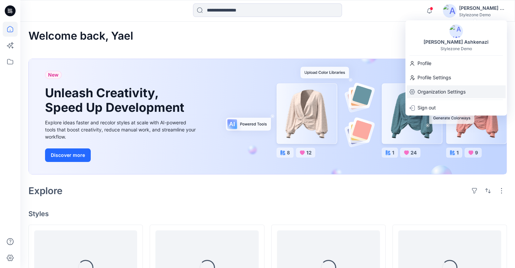
click at [443, 89] on p "Organization Settings" at bounding box center [442, 91] width 48 height 13
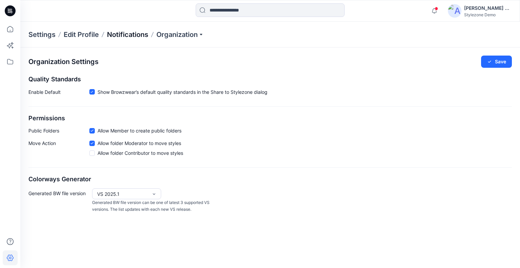
click at [130, 35] on p "Notifications" at bounding box center [127, 34] width 41 height 9
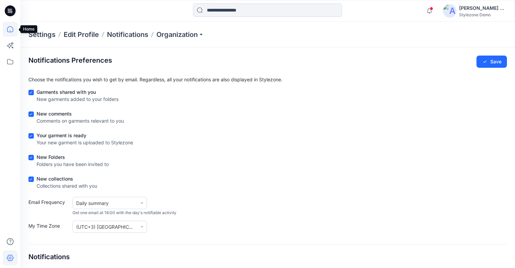
click at [9, 33] on icon at bounding box center [10, 29] width 15 height 15
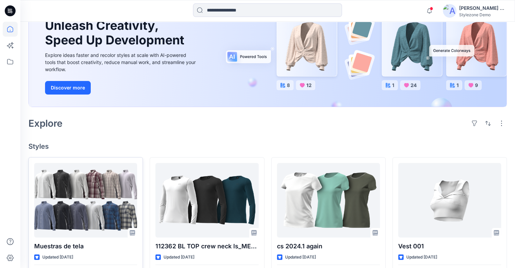
scroll to position [135, 0]
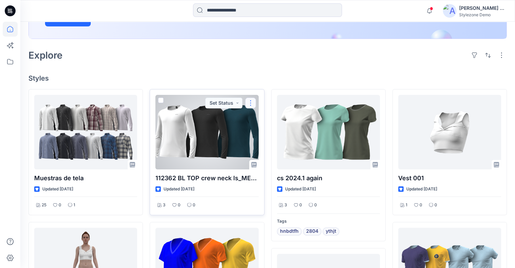
click at [251, 104] on button "button" at bounding box center [250, 103] width 11 height 11
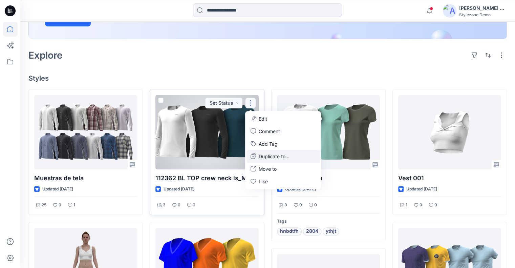
click at [278, 152] on button "Duplicate to..." at bounding box center [283, 156] width 73 height 13
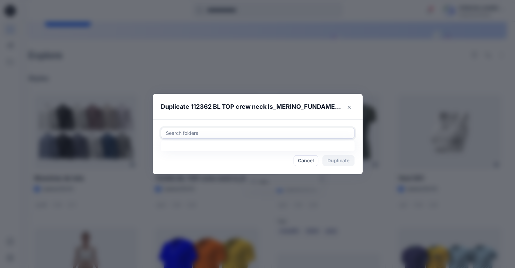
click at [256, 131] on div at bounding box center [257, 133] width 185 height 8
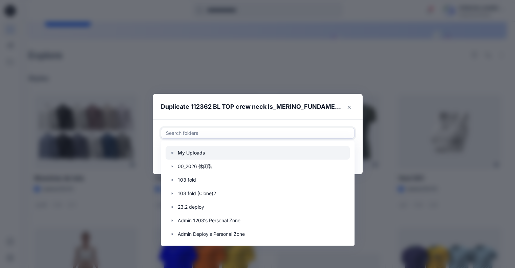
click at [237, 153] on div at bounding box center [258, 153] width 184 height 14
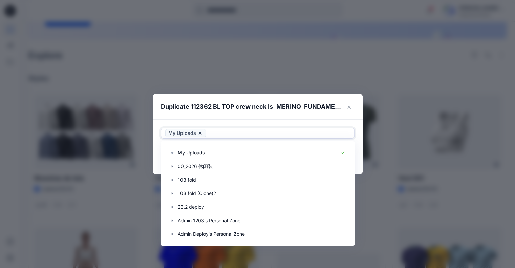
click at [304, 117] on header "Duplicate 112362 BL TOP crew neck ls_MERINO_FUNDAMENTALS_SMS_3D" at bounding box center [251, 107] width 196 height 26
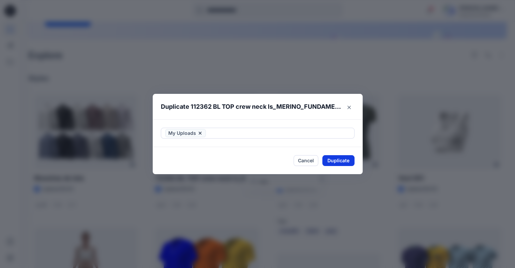
click at [351, 164] on button "Duplicate" at bounding box center [338, 160] width 32 height 11
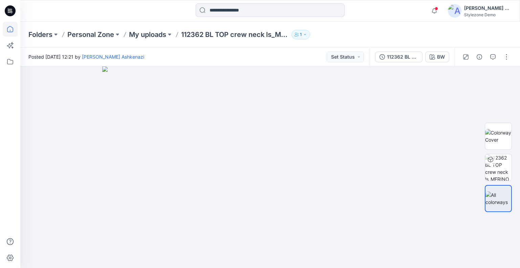
click at [13, 24] on icon at bounding box center [10, 29] width 15 height 15
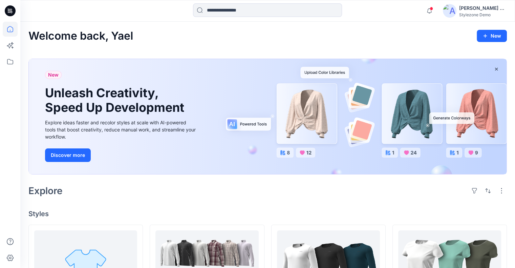
drag, startPoint x: 468, startPoint y: 15, endPoint x: 467, endPoint y: 20, distance: 5.1
click at [468, 14] on div "Stylezone Demo" at bounding box center [482, 14] width 47 height 5
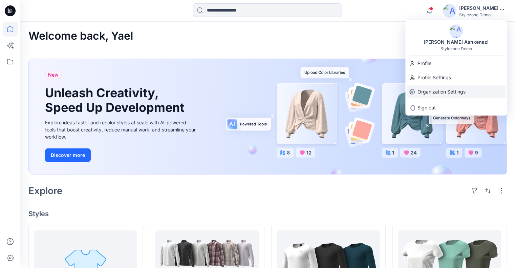
click at [453, 88] on p "Organization Settings" at bounding box center [442, 91] width 48 height 13
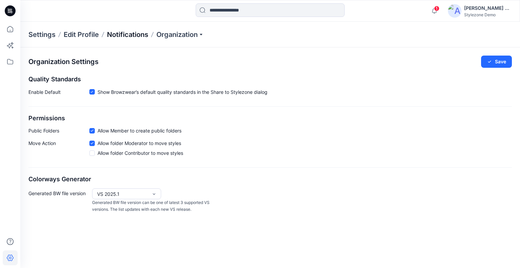
drag, startPoint x: 130, startPoint y: 32, endPoint x: 133, endPoint y: 36, distance: 4.7
click at [130, 32] on p "Notifications" at bounding box center [127, 34] width 41 height 9
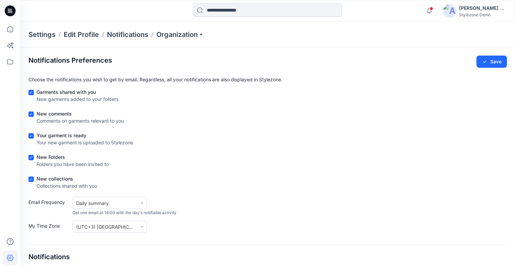
scroll to position [102, 0]
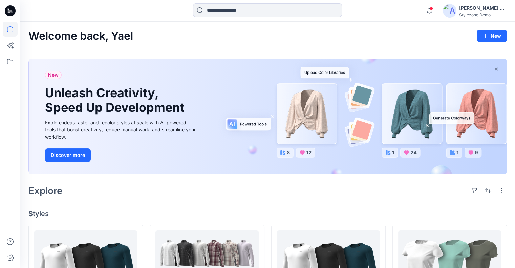
click at [475, 12] on div "Stylezone Demo" at bounding box center [482, 14] width 47 height 5
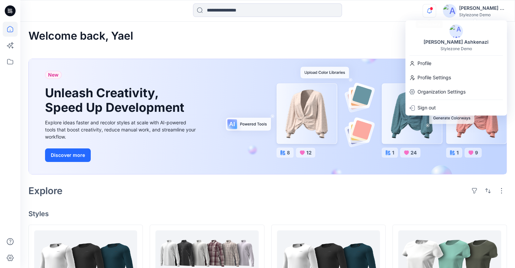
click at [430, 14] on icon "button" at bounding box center [429, 11] width 13 height 14
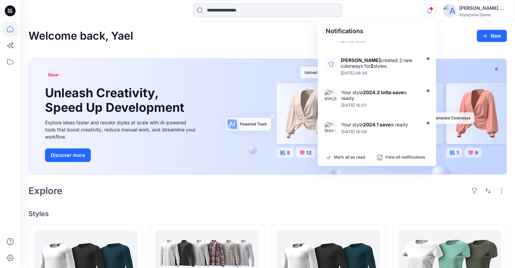
scroll to position [181, 0]
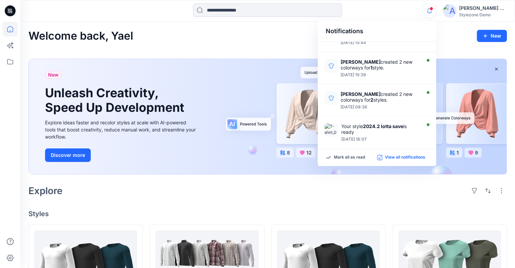
click at [389, 157] on p "View all notifications" at bounding box center [405, 157] width 40 height 6
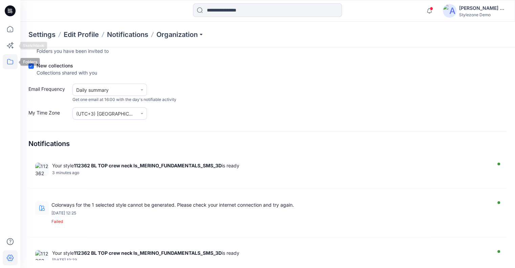
click at [13, 62] on icon at bounding box center [10, 61] width 6 height 5
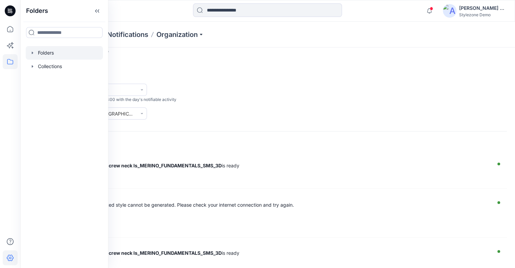
click at [58, 54] on div at bounding box center [64, 53] width 77 height 14
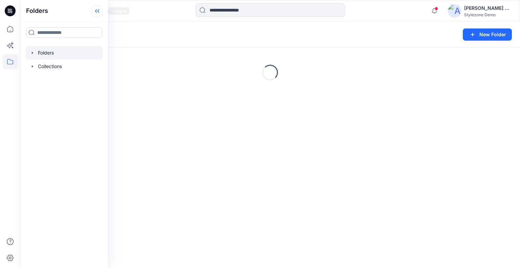
click at [103, 9] on icon at bounding box center [97, 10] width 11 height 11
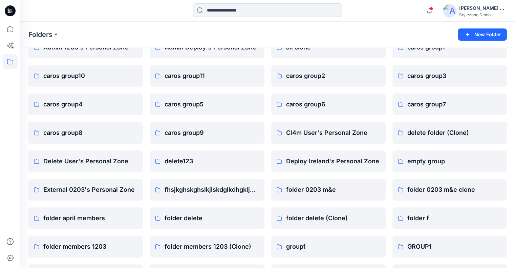
scroll to position [68, 0]
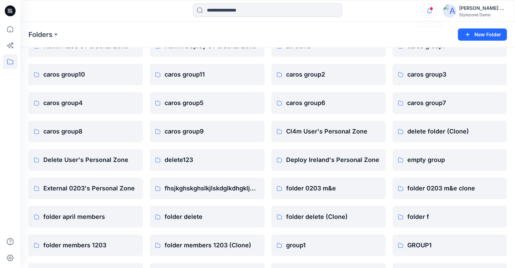
click at [429, 13] on icon "button" at bounding box center [429, 11] width 13 height 14
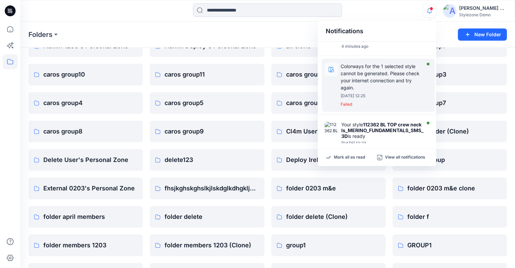
scroll to position [0, 0]
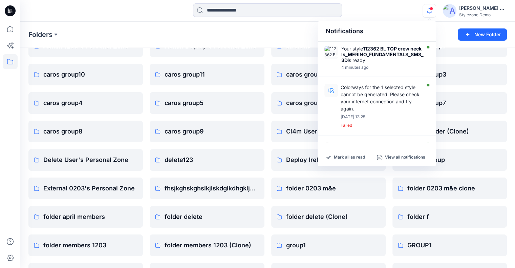
click at [475, 13] on div "Stylezone Demo" at bounding box center [482, 14] width 47 height 5
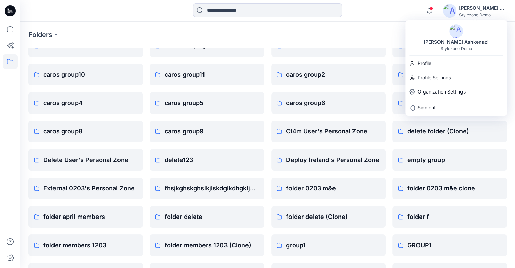
click at [444, 98] on p "Organization Settings" at bounding box center [442, 91] width 48 height 13
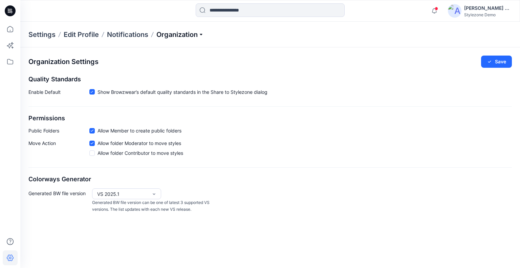
click at [178, 37] on p "Organization" at bounding box center [179, 34] width 47 height 9
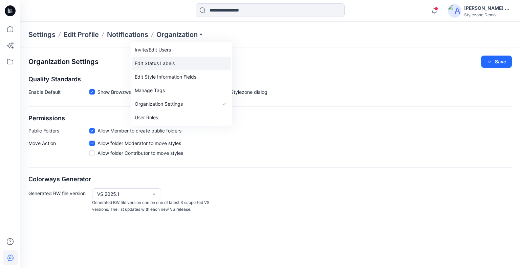
drag, startPoint x: 180, startPoint y: 47, endPoint x: 167, endPoint y: 54, distance: 15.0
click at [180, 47] on link "Invite/Edit Users" at bounding box center [181, 50] width 99 height 14
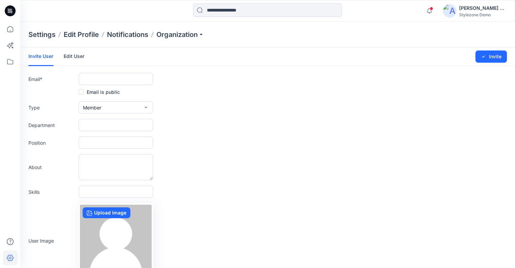
click at [74, 59] on link "Edit User" at bounding box center [74, 56] width 21 height 18
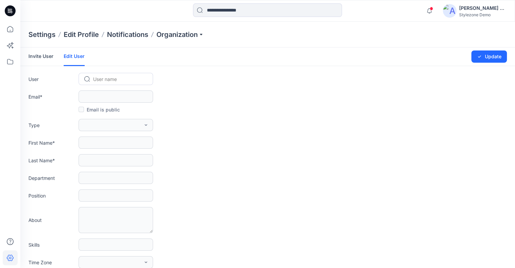
click at [112, 80] on div at bounding box center [120, 79] width 54 height 8
type input "***"
click at [118, 91] on span "Moderator 6.7 Test" at bounding box center [115, 93] width 42 height 7
type input "**********"
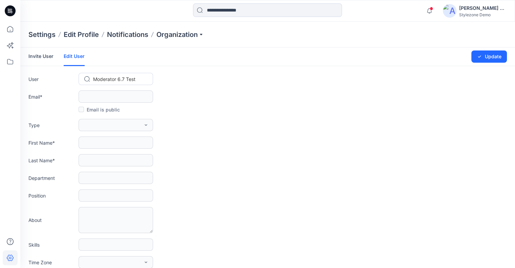
type input "****"
click at [434, 13] on icon "button" at bounding box center [429, 11] width 13 height 14
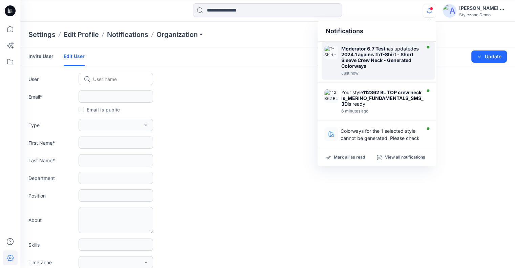
click at [389, 48] on div "Moderator 6.7 Test has updated cs 2024.1 again with T-Shirt - Short Sleeve Crew…" at bounding box center [380, 57] width 78 height 23
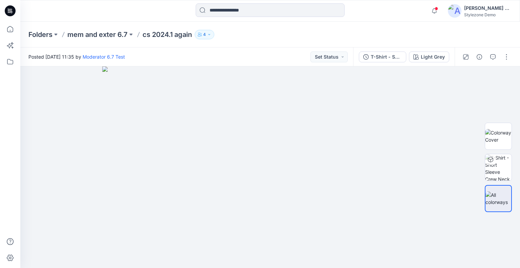
drag, startPoint x: 8, startPoint y: 27, endPoint x: 36, endPoint y: 27, distance: 28.4
click at [8, 27] on icon at bounding box center [10, 29] width 15 height 15
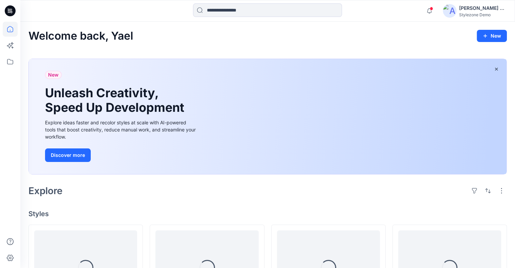
click at [437, 9] on div "Notifications Moderator 6.7 Test has updated cs 2024.1 again with T-Shirt - Sho…" at bounding box center [465, 10] width 84 height 15
click at [432, 11] on icon "button" at bounding box center [429, 11] width 13 height 14
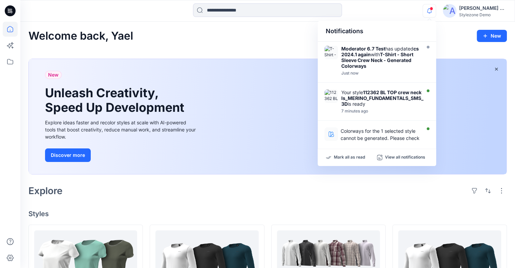
click at [287, 33] on div "Welcome back, Yael New" at bounding box center [267, 36] width 478 height 13
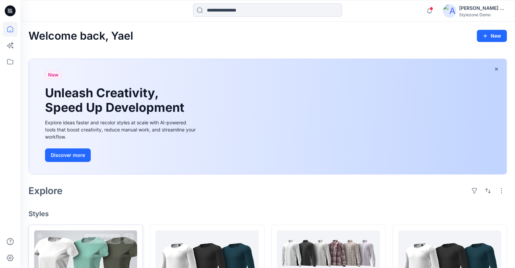
click at [97, 242] on button "Set Status" at bounding box center [102, 238] width 37 height 11
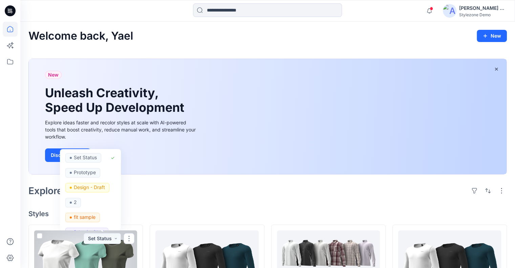
drag, startPoint x: 106, startPoint y: 258, endPoint x: 114, endPoint y: 251, distance: 11.1
click at [106, 258] on div at bounding box center [85, 267] width 103 height 74
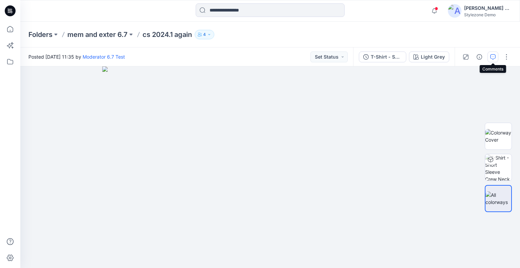
click at [492, 58] on icon "button" at bounding box center [492, 56] width 5 height 5
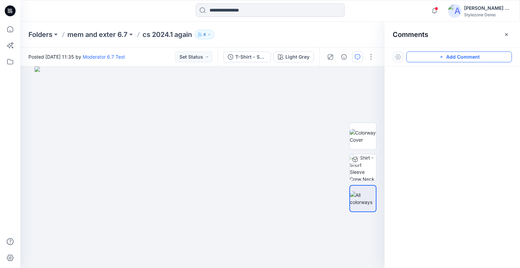
click at [469, 56] on button "Add Comment" at bounding box center [459, 56] width 106 height 11
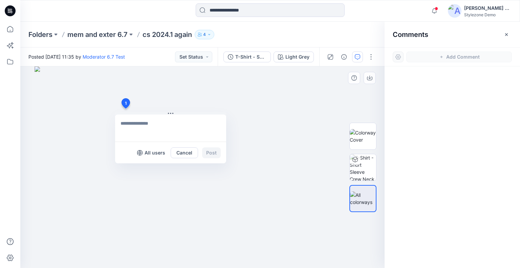
click at [125, 108] on div "1 All users Cancel Post" at bounding box center [202, 166] width 364 height 201
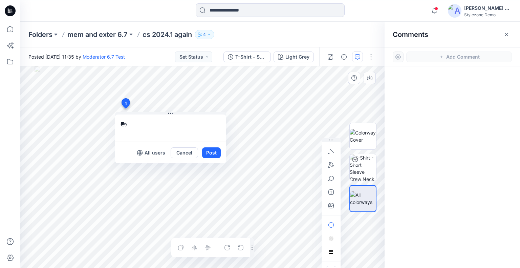
type textarea "*"
click at [145, 137] on textarea "*" at bounding box center [170, 127] width 111 height 27
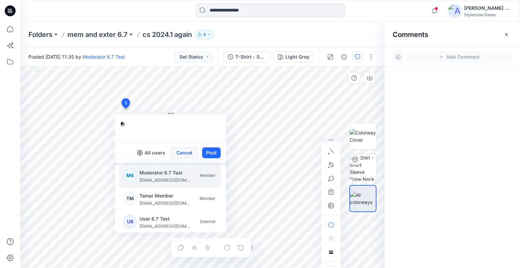
click at [182, 151] on button "Cancel" at bounding box center [184, 152] width 27 height 11
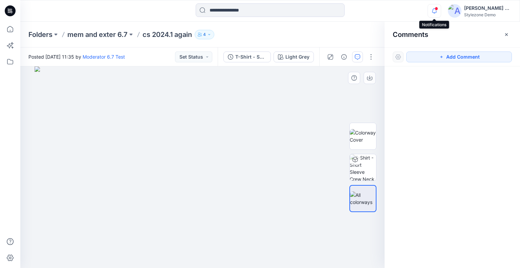
drag, startPoint x: 433, startPoint y: 13, endPoint x: 431, endPoint y: 17, distance: 4.4
click at [433, 13] on icon "button" at bounding box center [434, 11] width 13 height 14
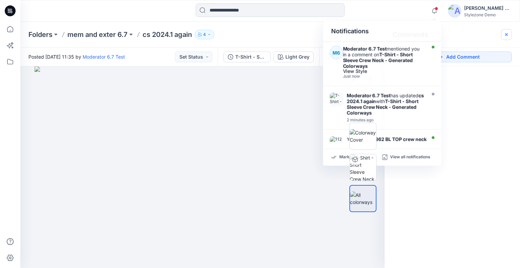
click at [506, 33] on icon "button" at bounding box center [506, 34] width 5 height 5
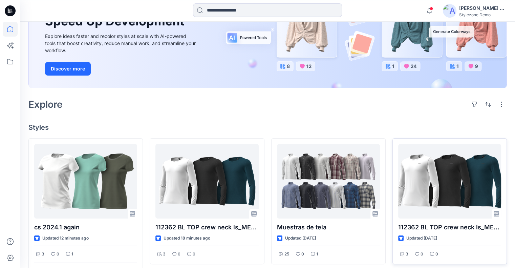
scroll to position [102, 0]
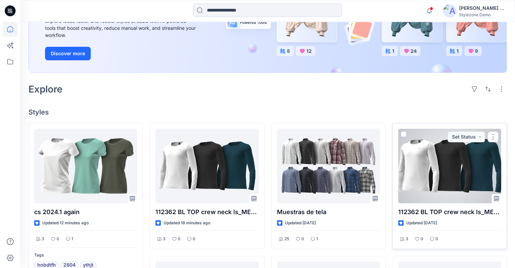
click at [404, 135] on span at bounding box center [403, 133] width 5 height 5
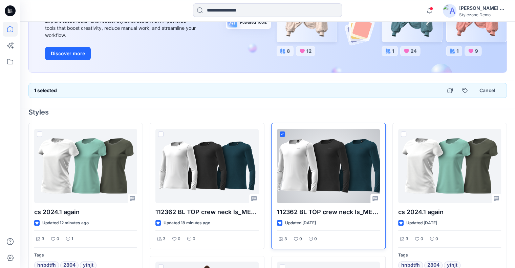
click at [283, 133] on icon at bounding box center [282, 134] width 3 height 2
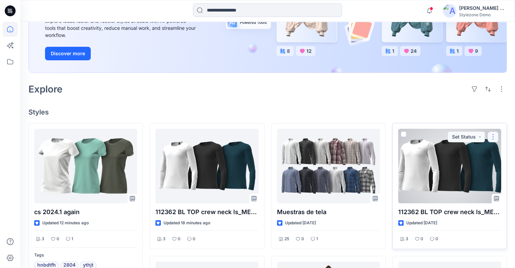
click at [494, 135] on button "button" at bounding box center [493, 136] width 11 height 11
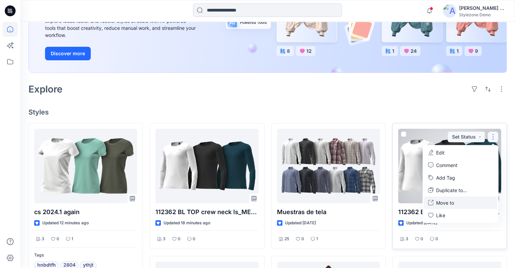
click at [464, 203] on button "Move to" at bounding box center [460, 202] width 73 height 13
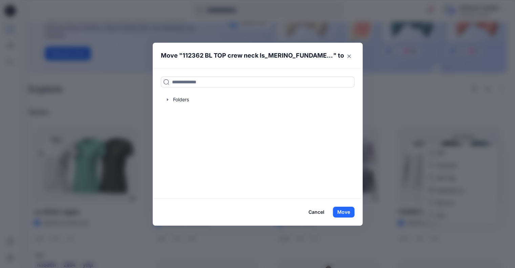
click at [321, 213] on button "Cancel" at bounding box center [316, 212] width 25 height 11
